Goal: Transaction & Acquisition: Purchase product/service

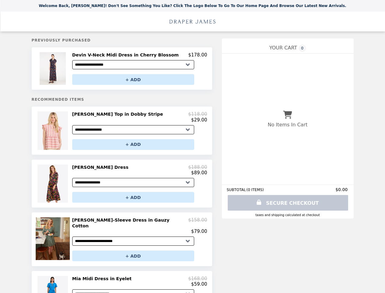
click at [63, 69] on img at bounding box center [54, 68] width 28 height 33
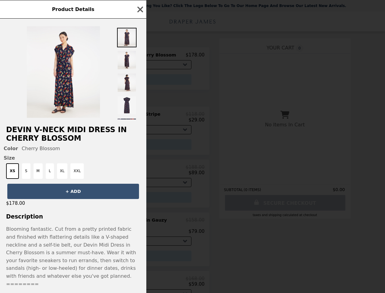
click at [140, 56] on div "Product Details Devin V-Neck Midi Dress in Cherry Blossom Color Cherry Blossom …" at bounding box center [192, 146] width 385 height 293
click at [140, 80] on div at bounding box center [73, 69] width 146 height 101
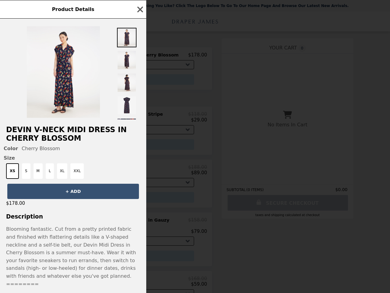
click at [63, 133] on h2 "Devin V-Neck Midi Dress in Cherry Blossom" at bounding box center [73, 133] width 146 height 17
click at [140, 119] on div "Product Details Devin V-Neck Midi Dress in Cherry Blossom Color Cherry Blossom …" at bounding box center [195, 146] width 390 height 293
click at [140, 147] on button "+ ADD" at bounding box center [133, 144] width 122 height 11
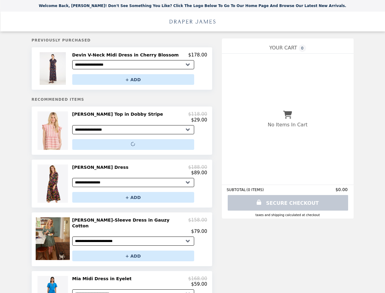
click at [63, 187] on img at bounding box center [54, 183] width 32 height 38
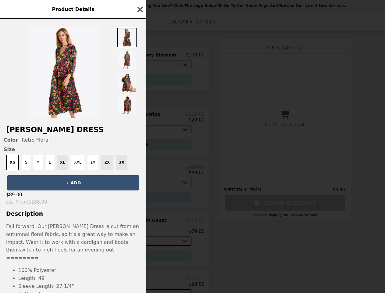
click at [140, 173] on div "Product Details [PERSON_NAME] Dress Color Retro Floral Size XS S M L XL XXL 1X …" at bounding box center [192, 146] width 385 height 293
click at [140, 199] on div "$89.00" at bounding box center [73, 194] width 146 height 9
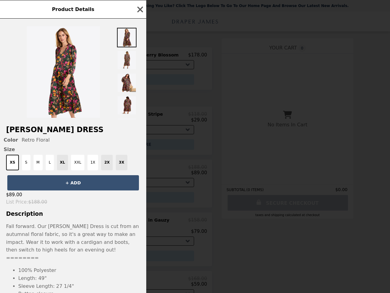
click at [63, 241] on div "Product Details [PERSON_NAME] Dress Color Retro Floral Size XS S M L XL XXL 1X …" at bounding box center [195, 146] width 390 height 293
